Goal: Register for event/course

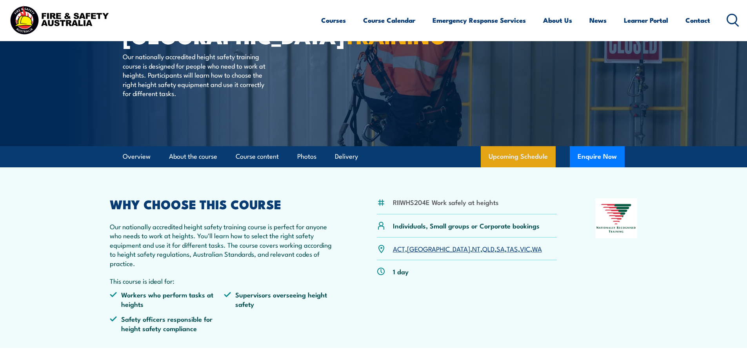
click at [452, 155] on link "Upcoming Schedule" at bounding box center [518, 156] width 75 height 21
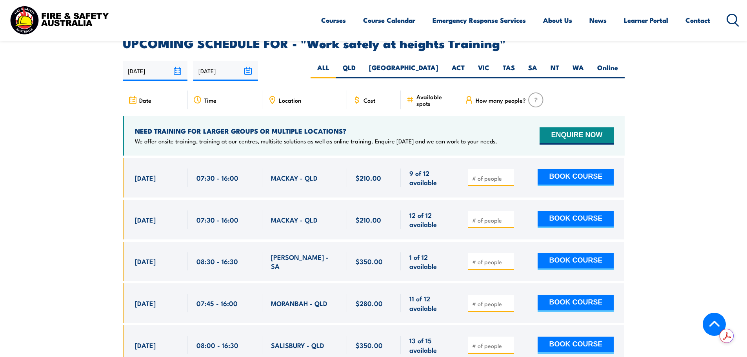
scroll to position [1209, 0]
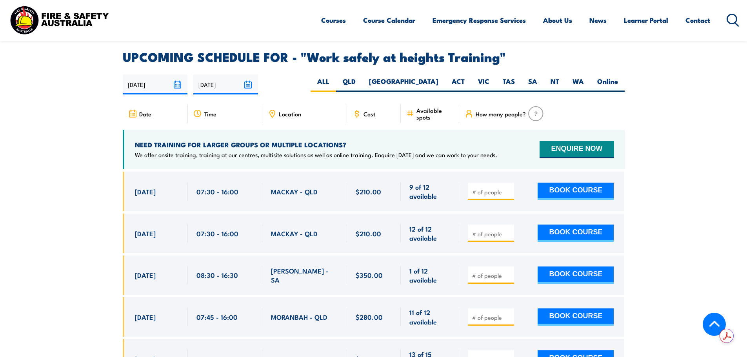
click at [303, 105] on div "Location" at bounding box center [304, 113] width 85 height 19
click at [452, 77] on label "VIC" at bounding box center [484, 84] width 25 height 15
click at [452, 77] on input "VIC" at bounding box center [492, 79] width 5 height 5
radio input "true"
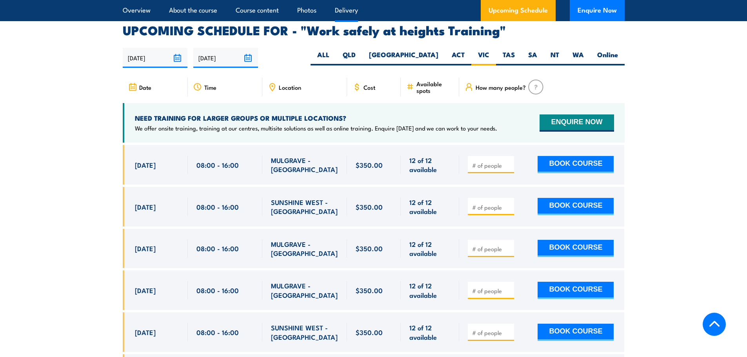
scroll to position [1248, 0]
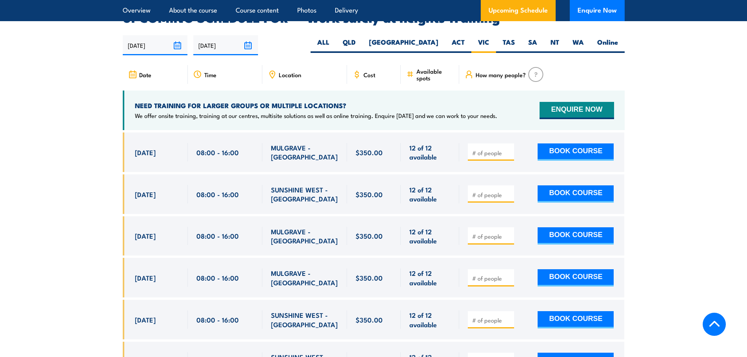
click at [685, 280] on section "UPCOMING SCHEDULE FOR - "Work safely at heights Training" 28/08/2025 24/02/2026" at bounding box center [373, 224] width 747 height 424
click at [668, 240] on section "UPCOMING SCHEDULE FOR - "Work safely at heights Training" 28/08/2025 24/02/2026" at bounding box center [373, 224] width 747 height 424
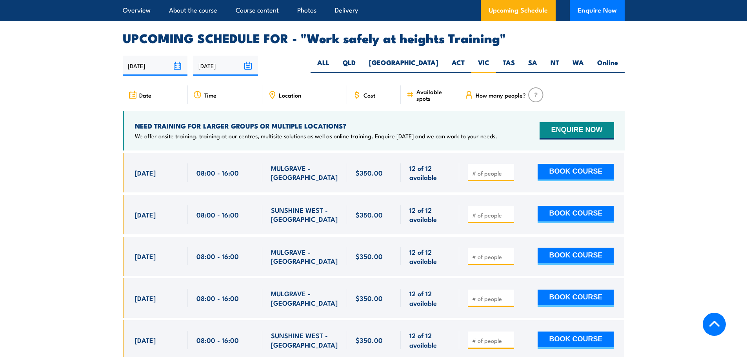
scroll to position [1209, 0]
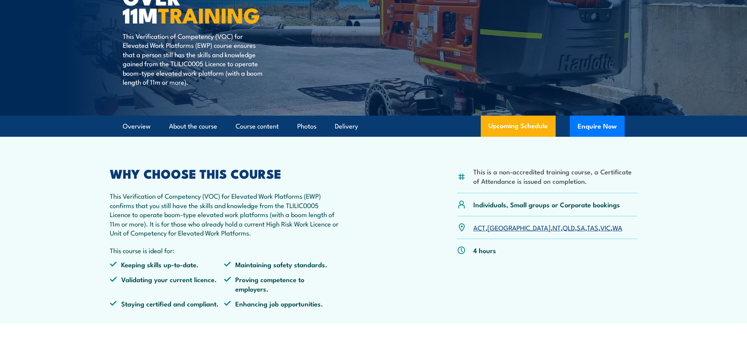
scroll to position [118, 0]
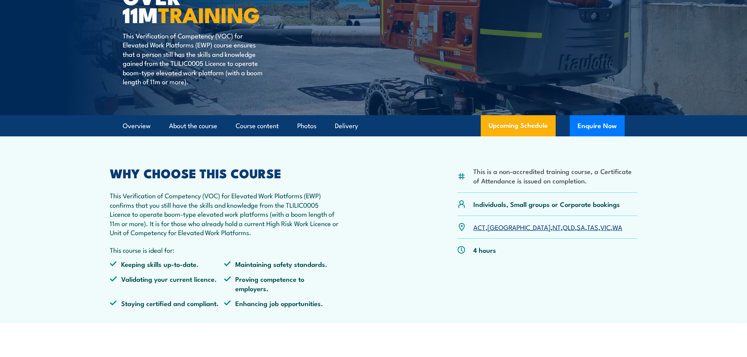
click at [498, 141] on article "This is a non-accredited training course, a Certificate of Attendance is issued…" at bounding box center [373, 230] width 549 height 187
click at [504, 126] on link "Upcoming Schedule" at bounding box center [518, 125] width 75 height 21
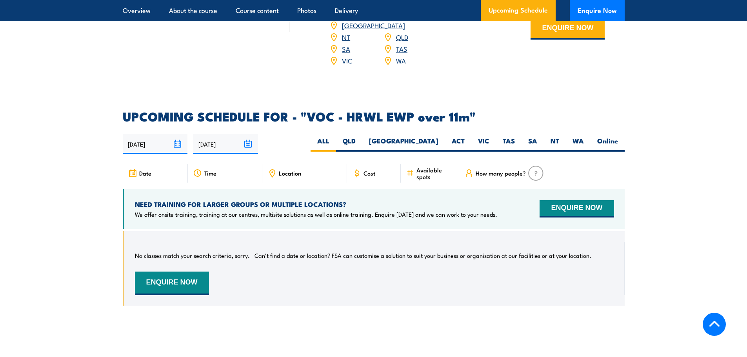
scroll to position [1108, 0]
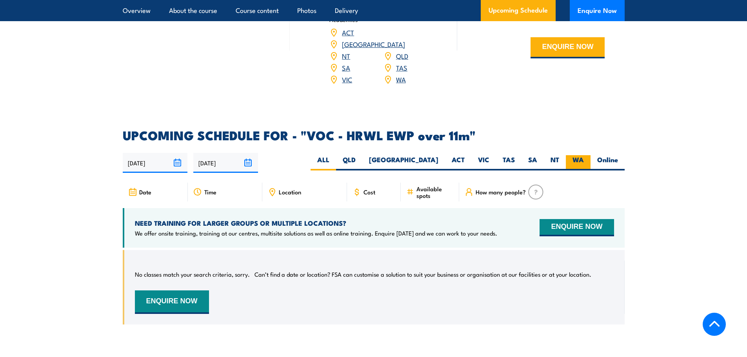
click at [585, 155] on label "WA" at bounding box center [578, 162] width 25 height 15
click at [585, 155] on input "WA" at bounding box center [586, 157] width 5 height 5
radio input "true"
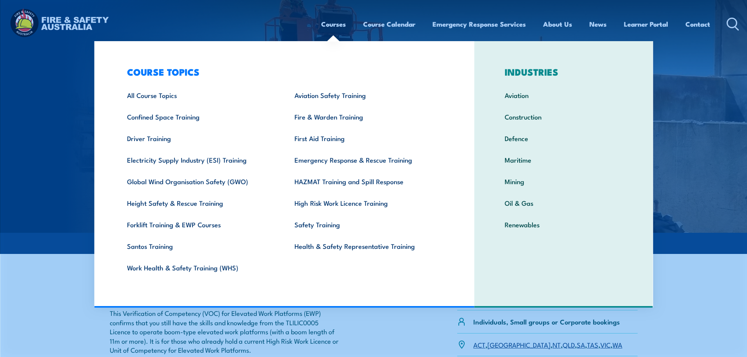
click at [335, 25] on link "Courses" at bounding box center [333, 24] width 25 height 21
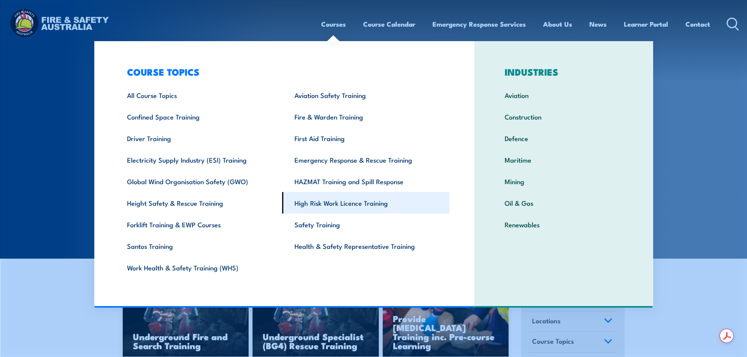
click at [319, 207] on link "High Risk Work Licence Training" at bounding box center [366, 203] width 168 height 22
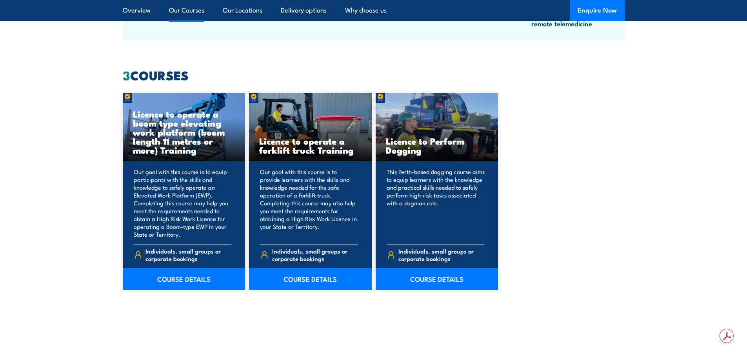
scroll to position [588, 0]
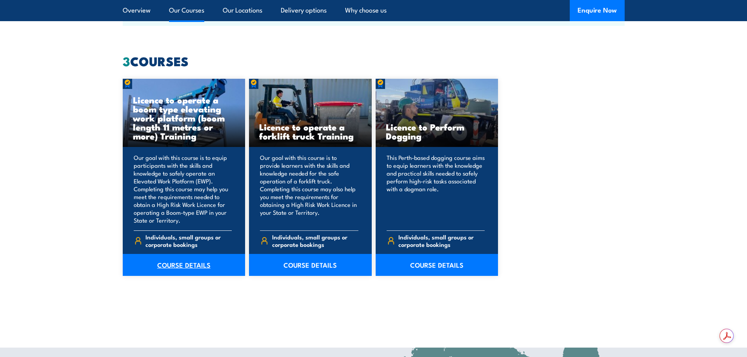
click at [186, 263] on link "COURSE DETAILS" at bounding box center [184, 265] width 123 height 22
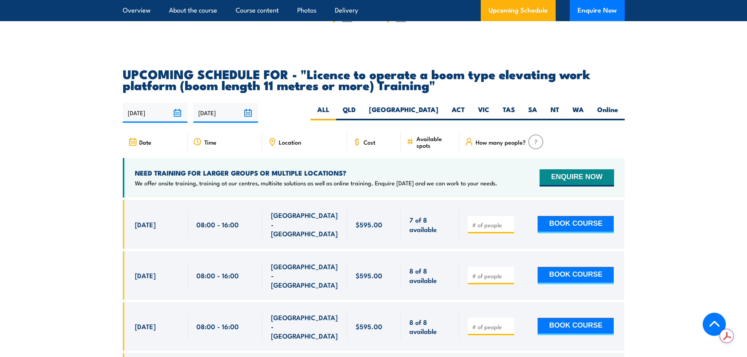
scroll to position [1334, 0]
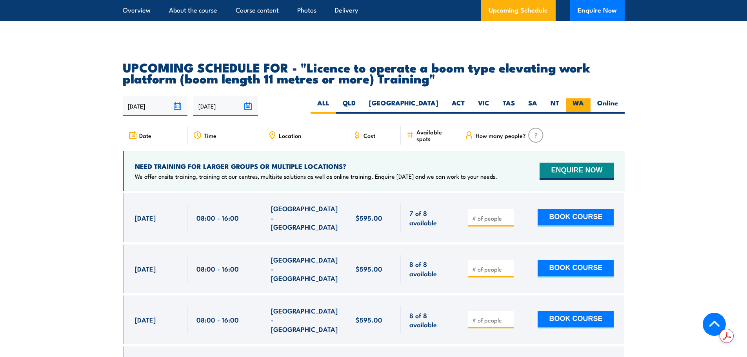
click at [574, 98] on label "WA" at bounding box center [578, 105] width 25 height 15
click at [584, 98] on input "WA" at bounding box center [586, 100] width 5 height 5
radio input "true"
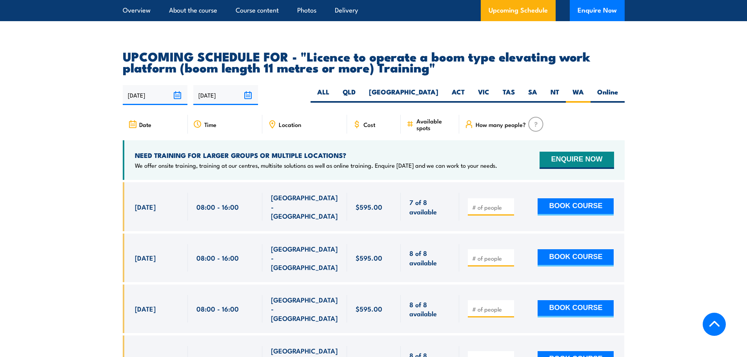
scroll to position [1384, 0]
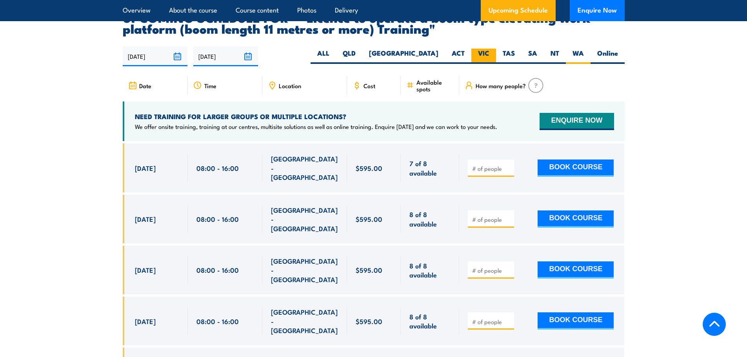
click at [483, 49] on label "VIC" at bounding box center [484, 56] width 25 height 15
click at [490, 49] on input "VIC" at bounding box center [492, 51] width 5 height 5
radio input "true"
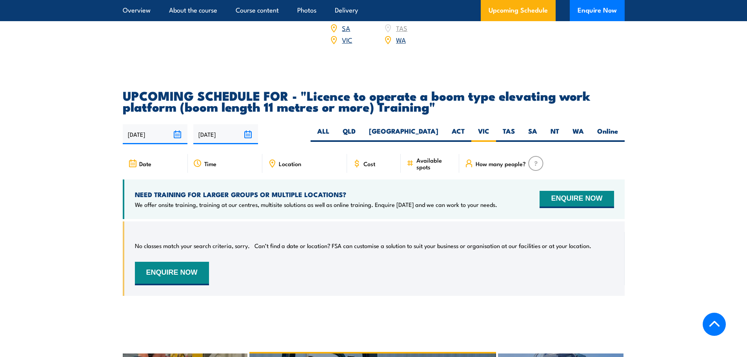
scroll to position [1305, 0]
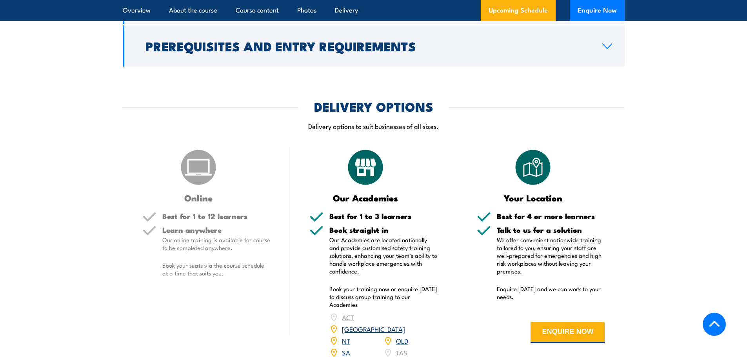
scroll to position [863, 0]
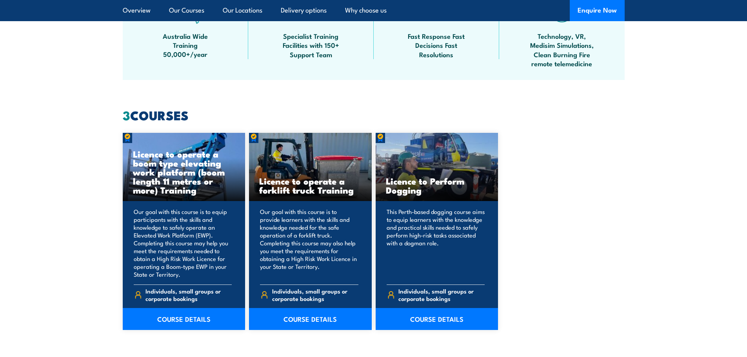
scroll to position [588, 0]
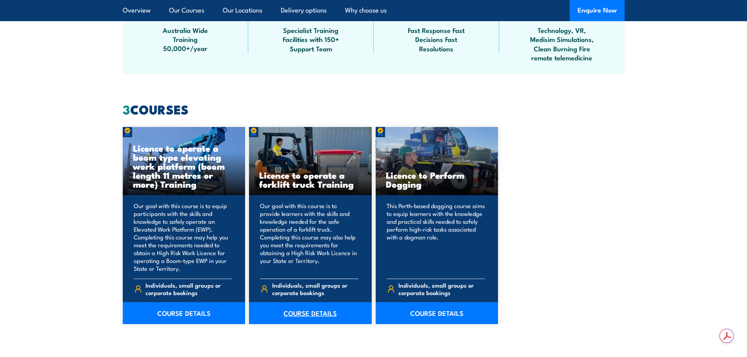
click at [302, 311] on link "COURSE DETAILS" at bounding box center [310, 313] width 123 height 22
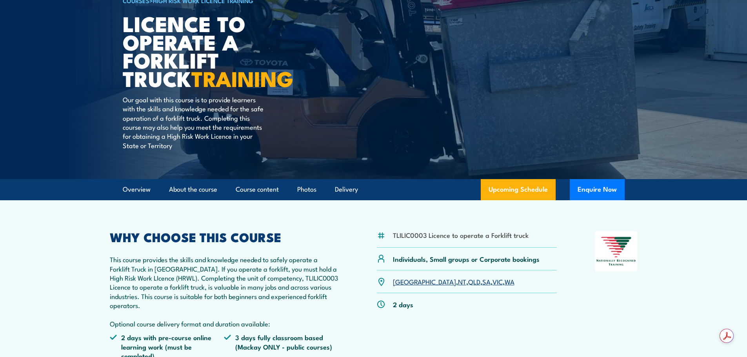
scroll to position [78, 0]
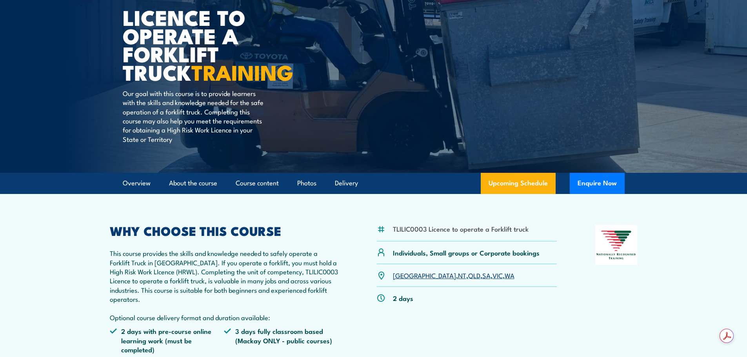
click at [493, 274] on link "VIC" at bounding box center [498, 275] width 10 height 9
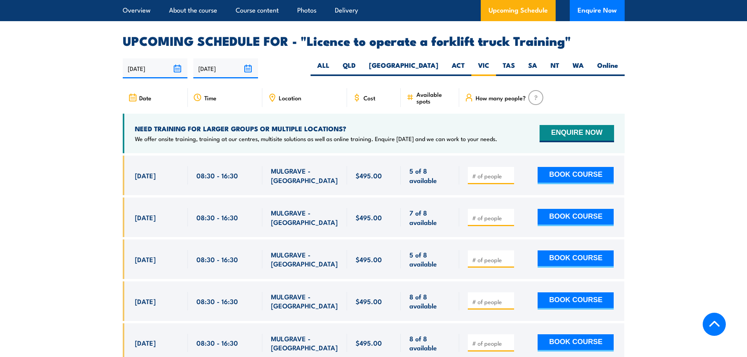
scroll to position [1313, 0]
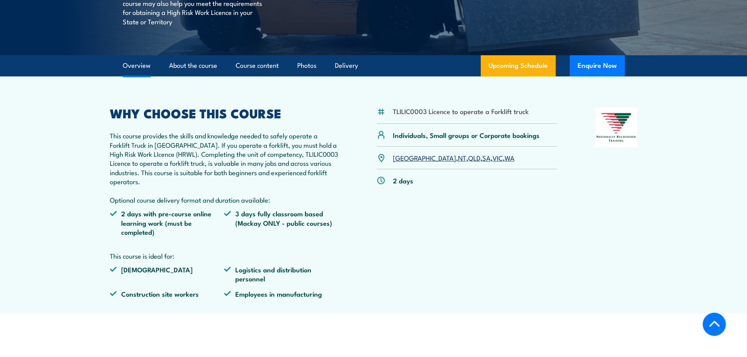
scroll to position [235, 0]
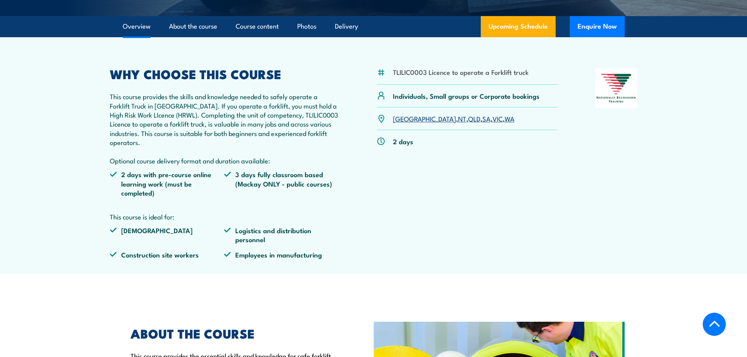
click at [493, 119] on link "VIC" at bounding box center [498, 118] width 10 height 9
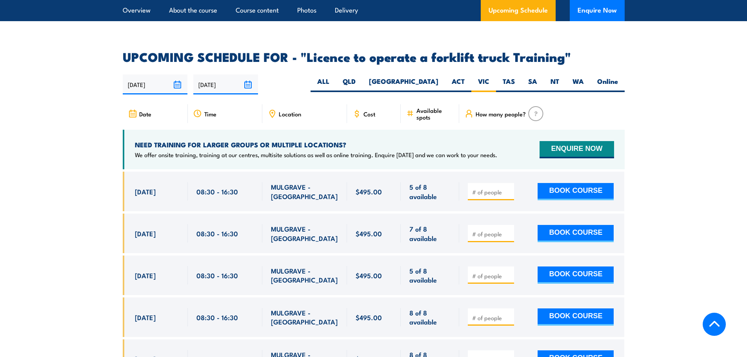
scroll to position [1313, 0]
